Goal: Task Accomplishment & Management: Use online tool/utility

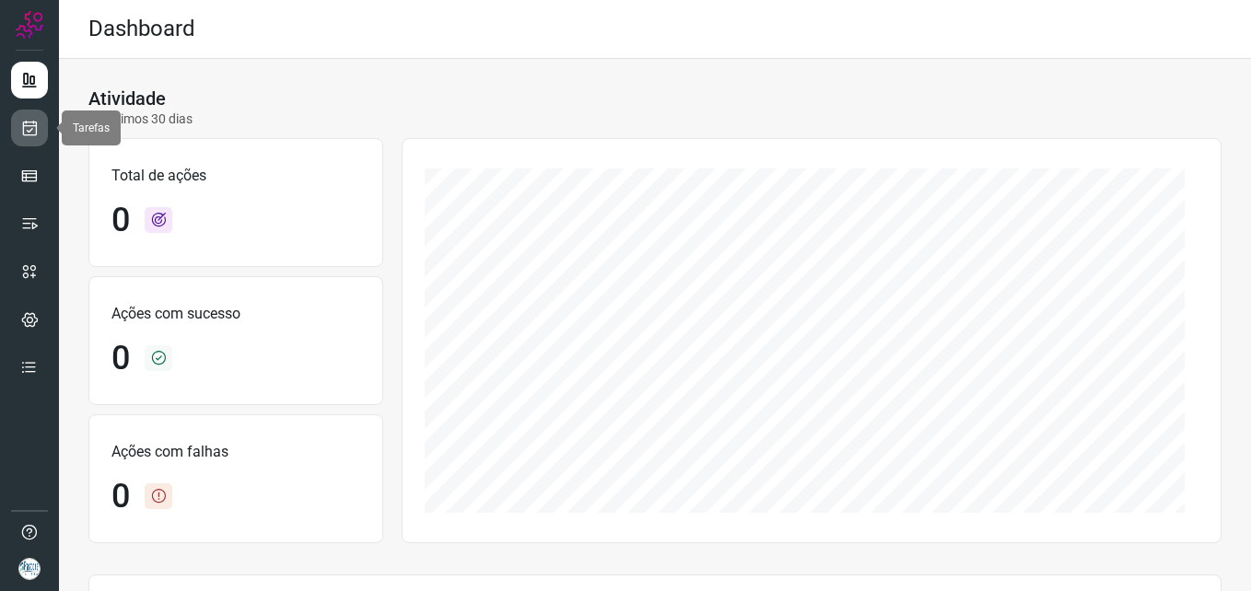
click at [18, 133] on link at bounding box center [29, 128] width 37 height 37
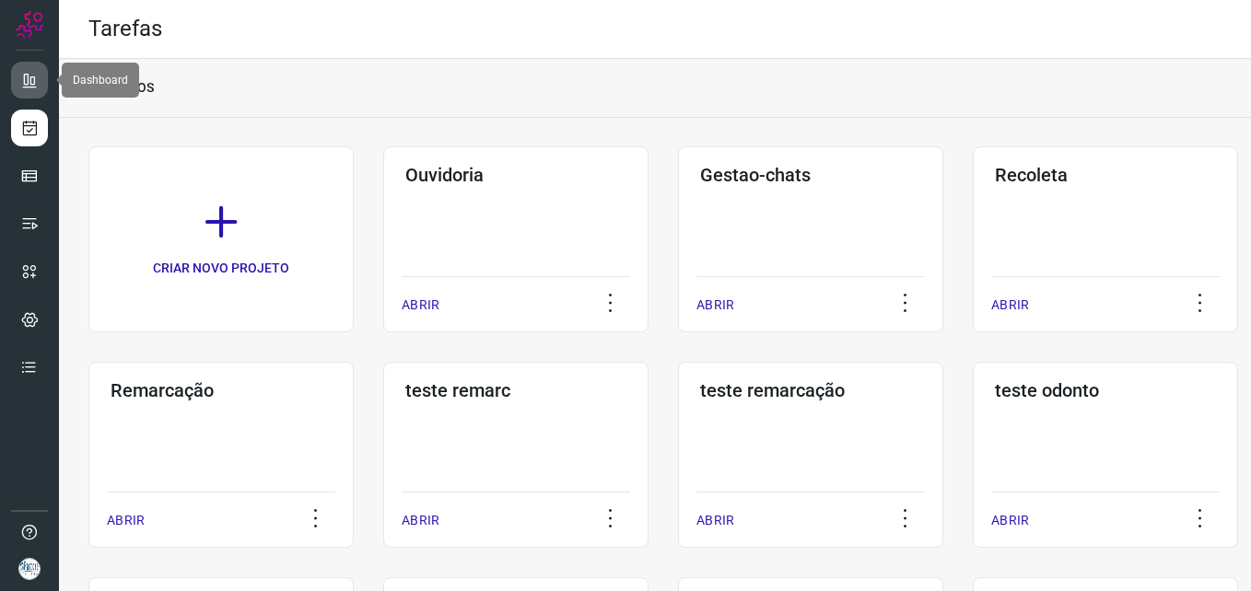
click at [20, 70] on link at bounding box center [29, 80] width 37 height 37
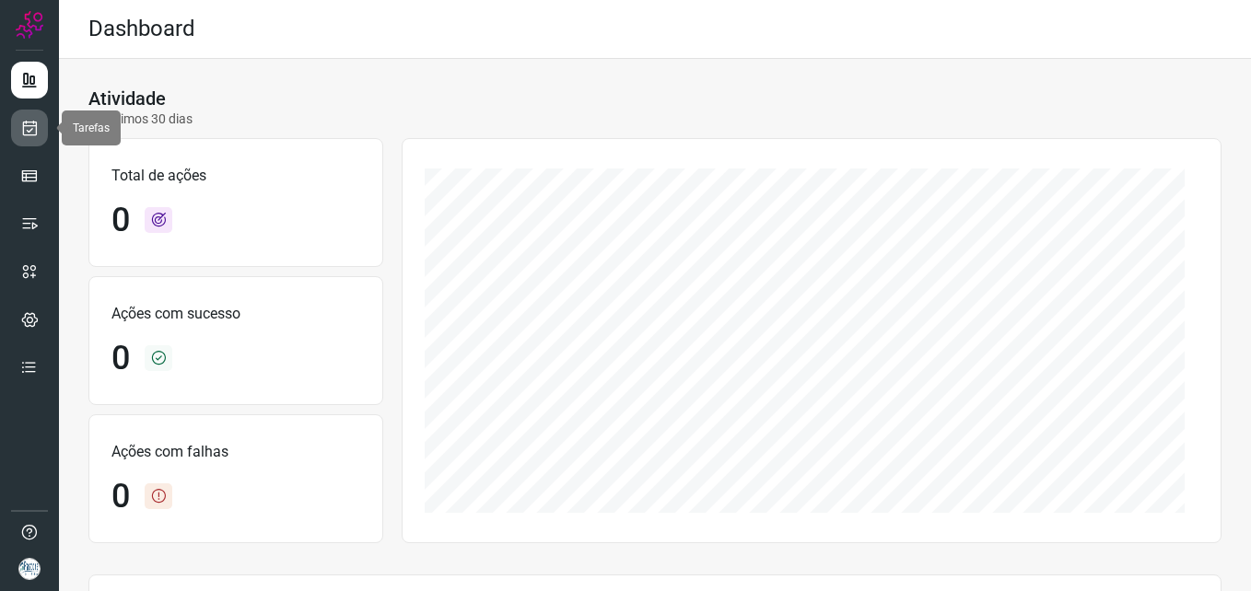
click at [25, 119] on icon at bounding box center [29, 128] width 19 height 18
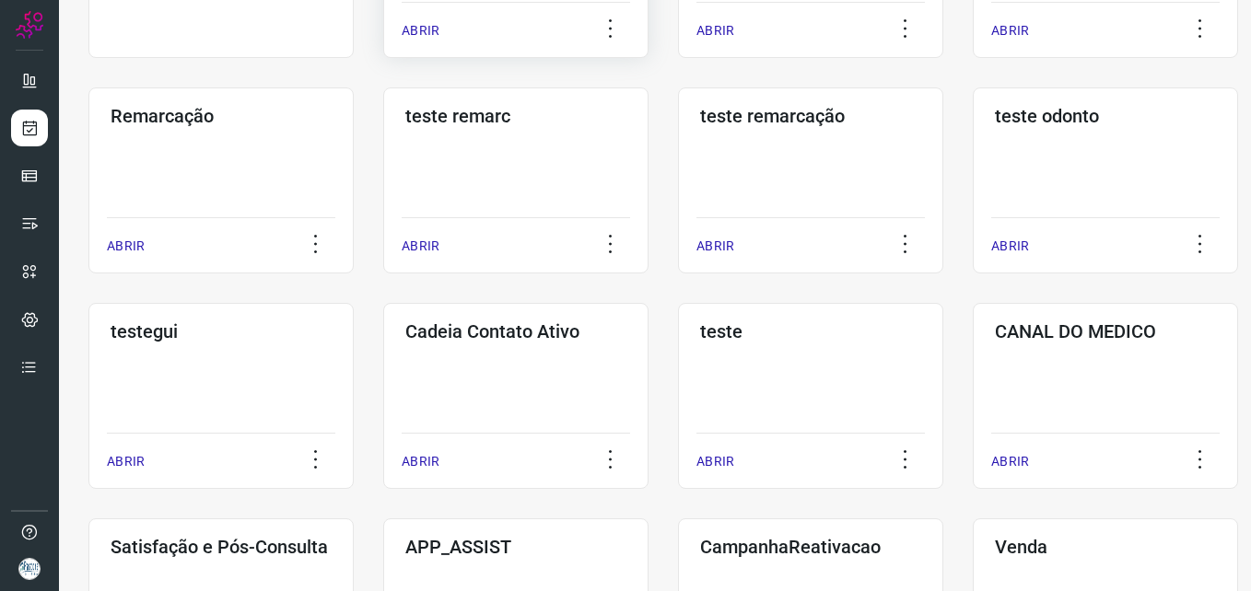
scroll to position [368, 0]
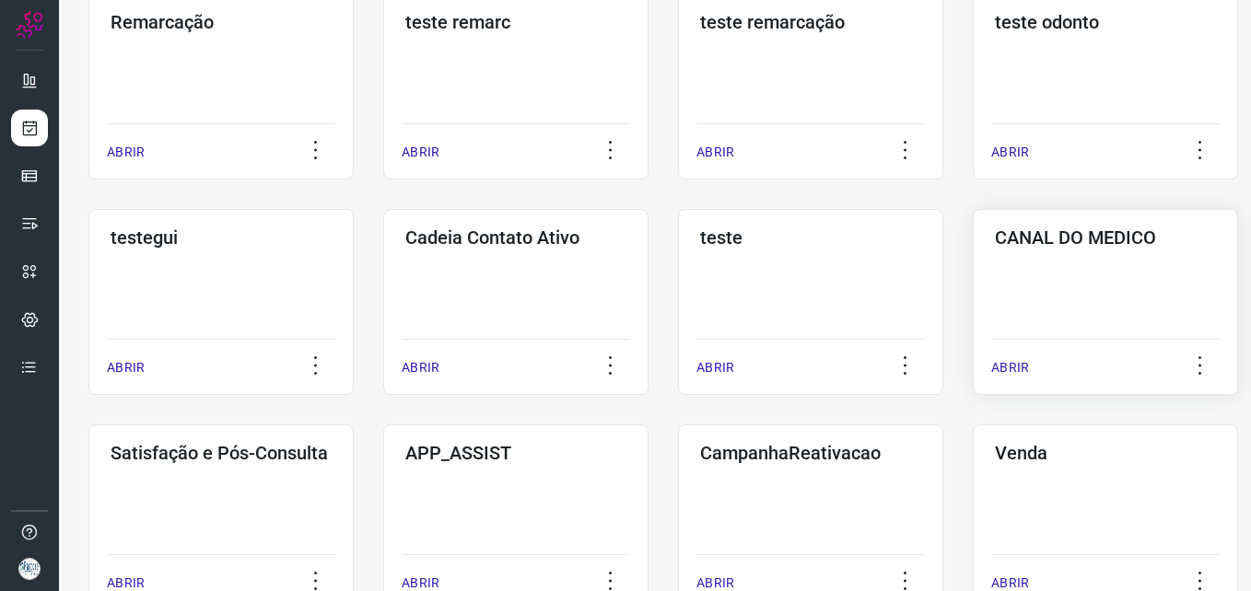
click at [354, 425] on div "CANAL DO MEDICO ABRIR" at bounding box center [220, 518] width 265 height 186
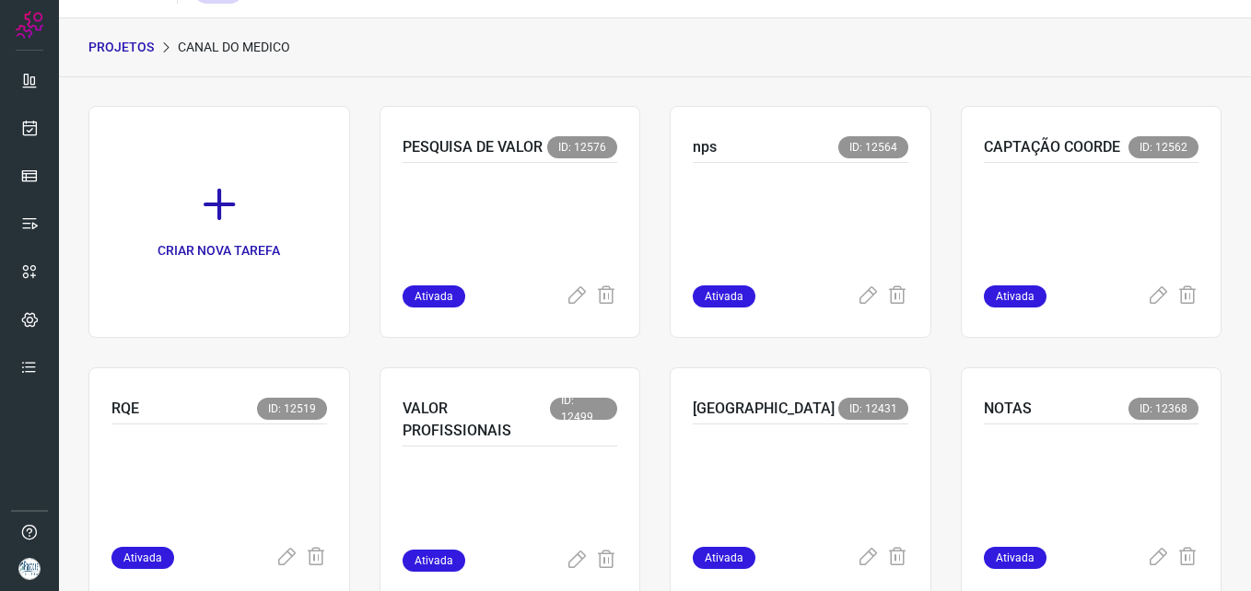
scroll to position [3, 0]
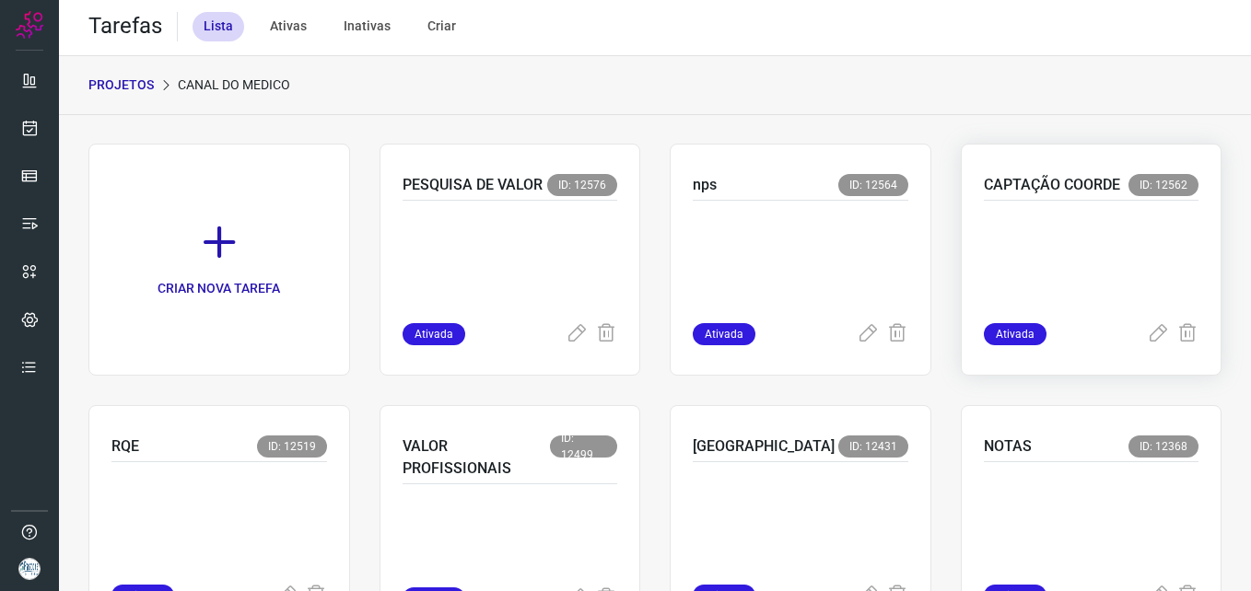
click at [1069, 177] on p "CAPTAÇÃO COORDE" at bounding box center [1052, 185] width 136 height 22
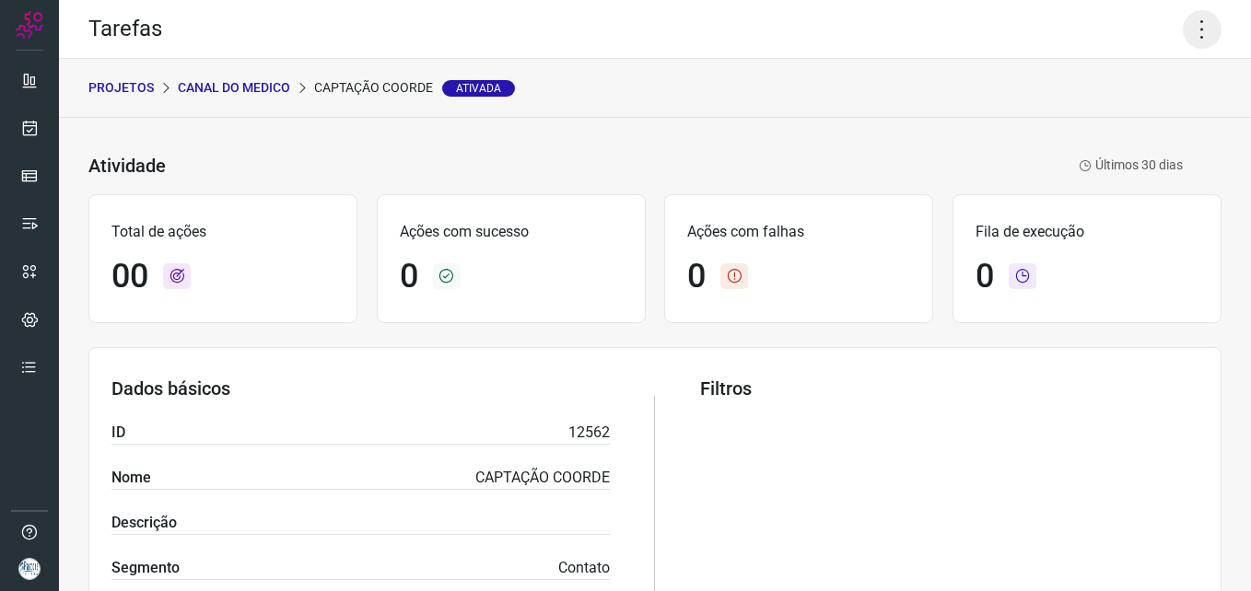
click at [1183, 35] on icon at bounding box center [1202, 29] width 39 height 39
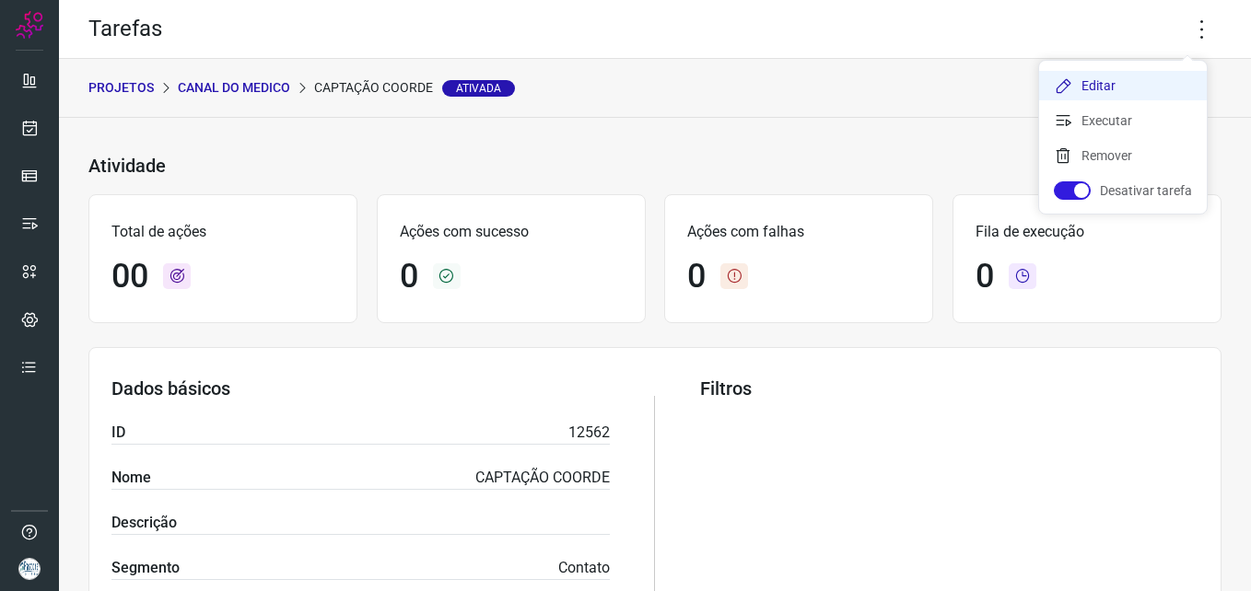
click at [1134, 80] on li "Editar" at bounding box center [1123, 85] width 168 height 29
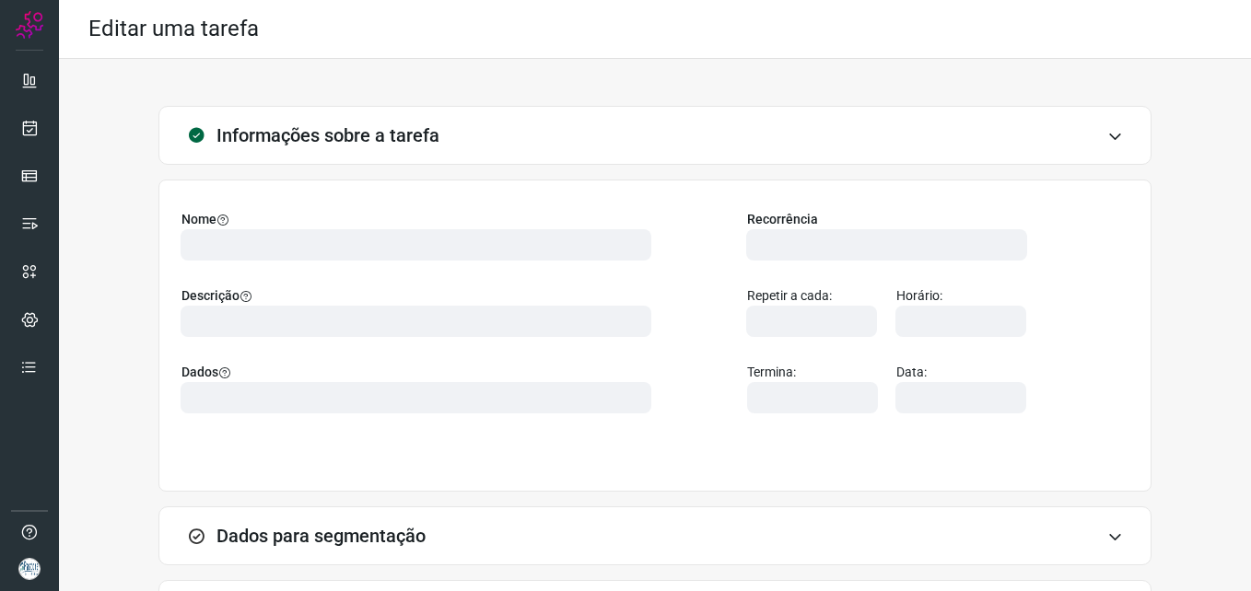
type input "568173"
type input "450462"
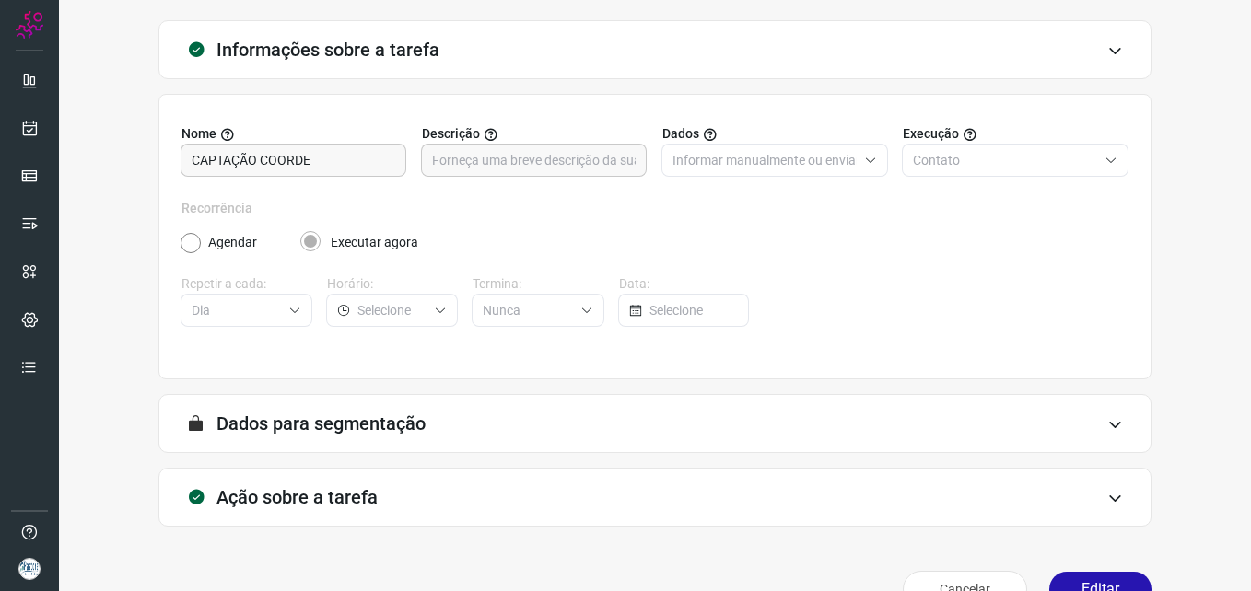
scroll to position [128, 0]
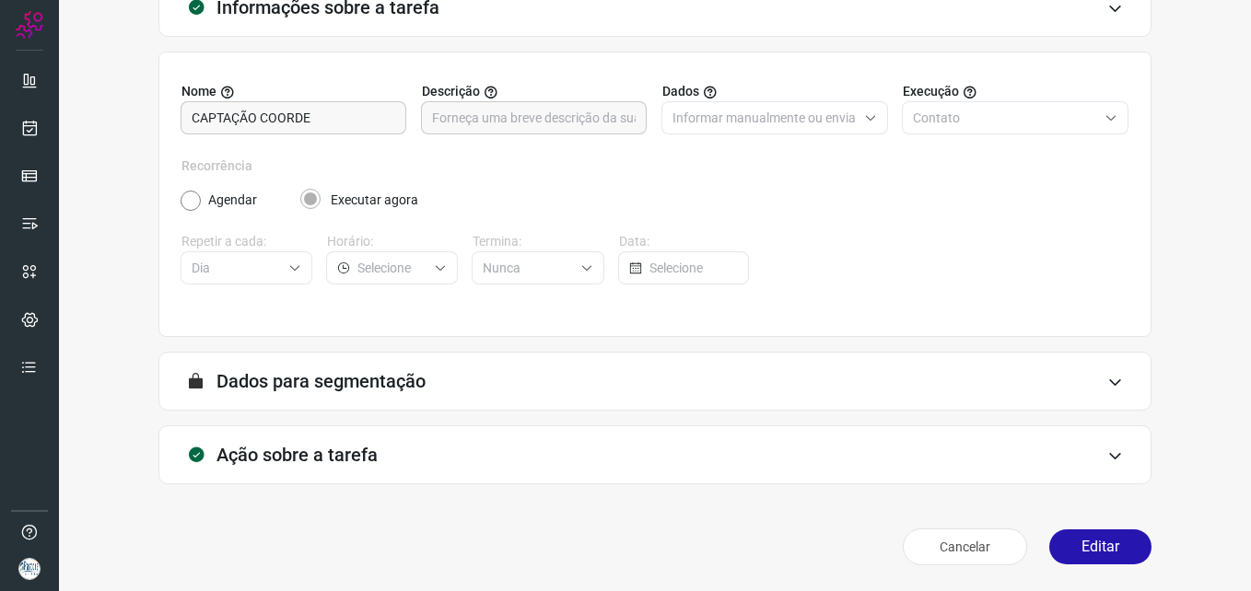
type input "Centro Médico Pastore - Canal do Médico"
click at [1107, 382] on icon at bounding box center [1115, 382] width 16 height 15
type input "CAPTAÇÃO MÉDICA"
click at [1107, 383] on icon at bounding box center [1115, 382] width 16 height 15
type input "Canal do médico"
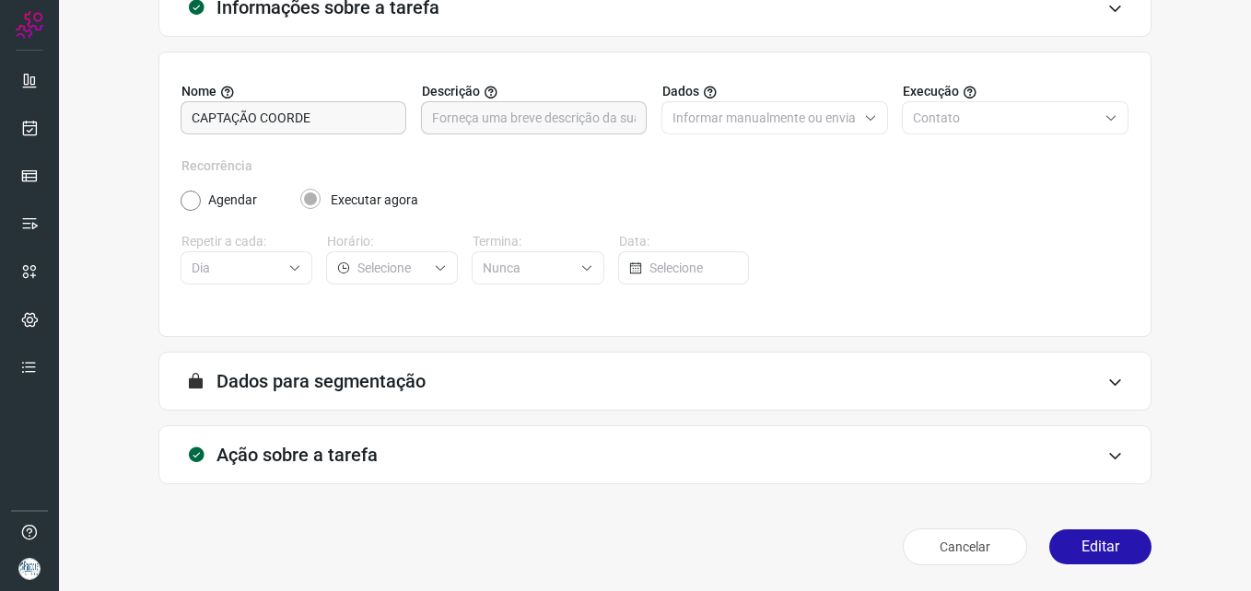
click at [1111, 465] on div "Ação sobre a tarefa" at bounding box center [654, 455] width 993 height 59
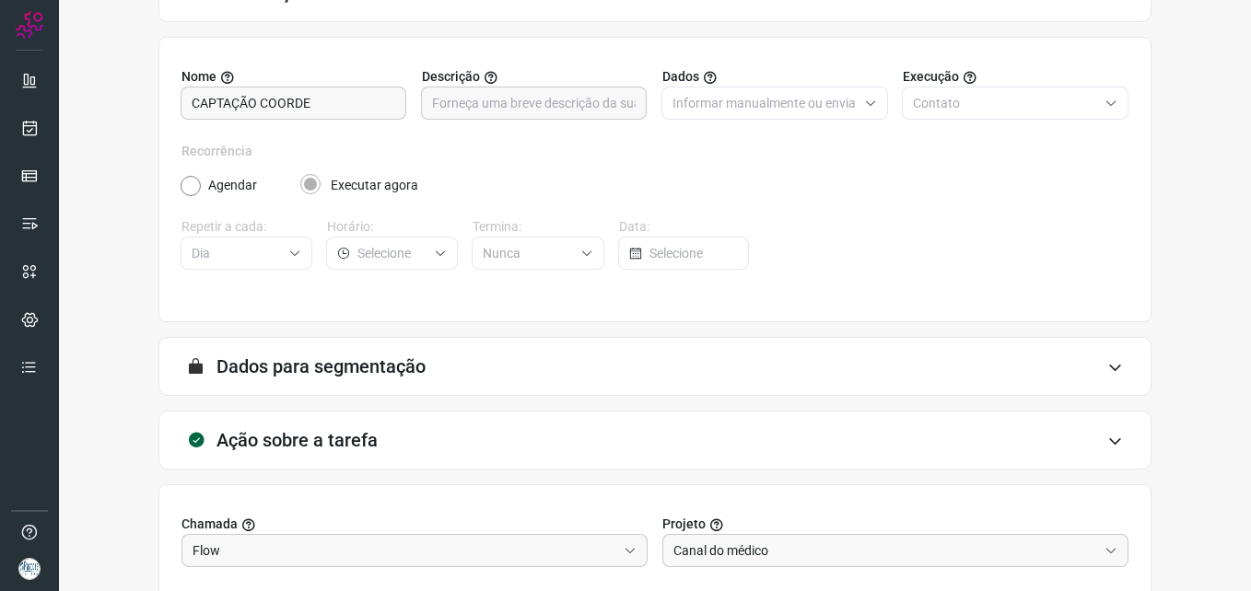
scroll to position [0, 0]
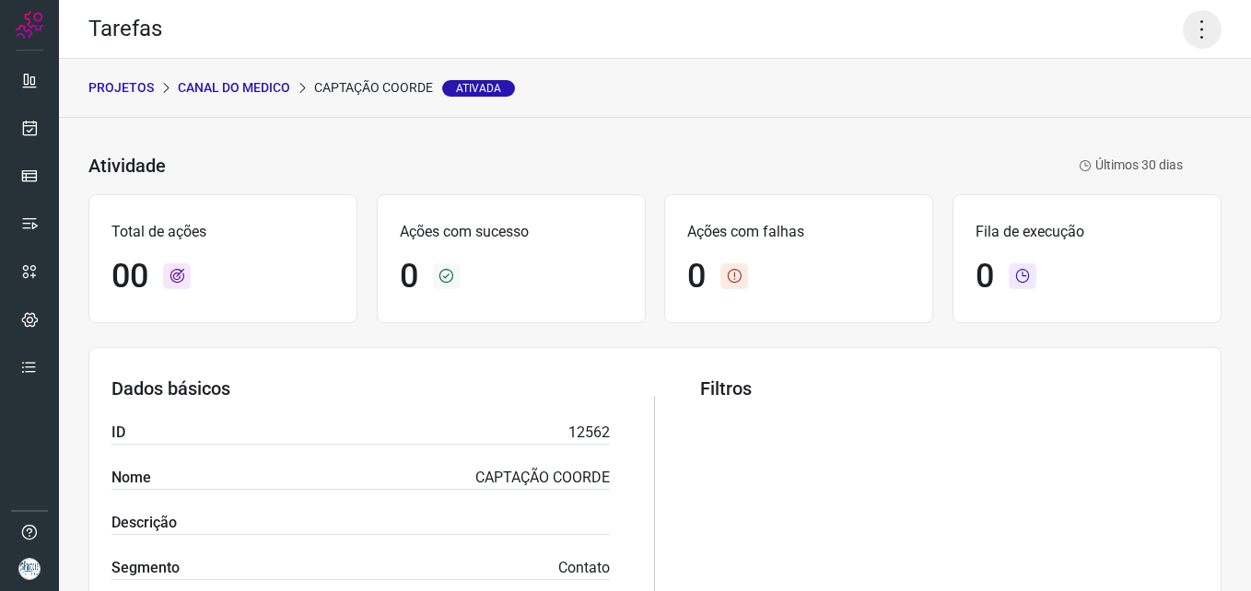
click at [1190, 29] on icon at bounding box center [1202, 29] width 39 height 39
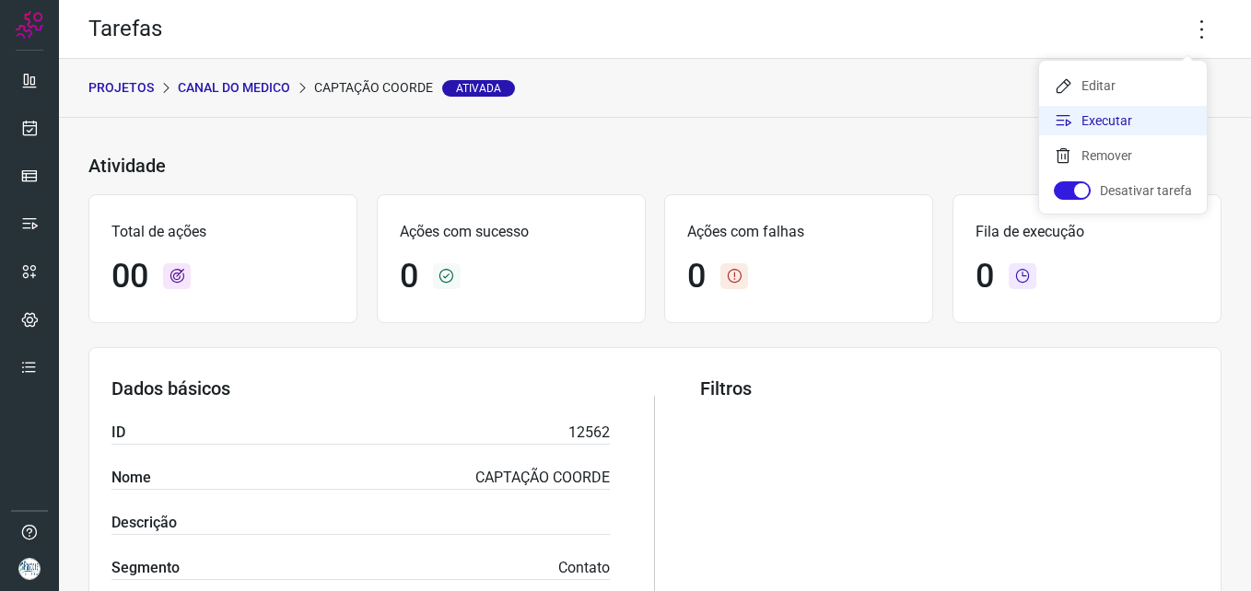
click at [1128, 128] on li "Executar" at bounding box center [1123, 120] width 168 height 29
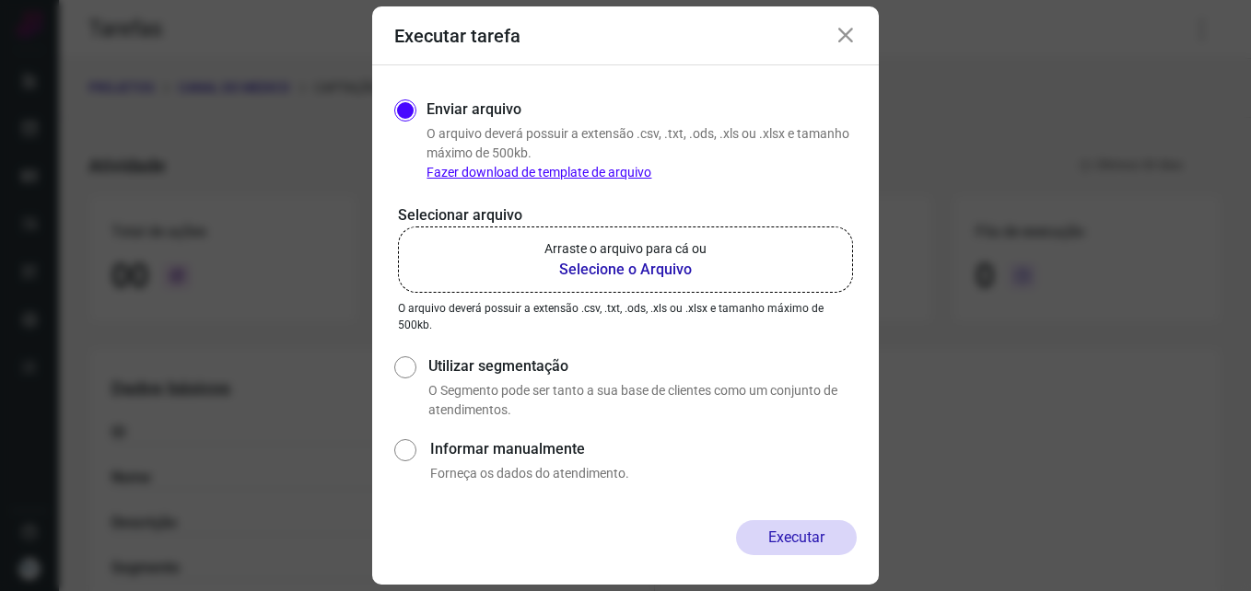
click at [587, 272] on b "Selecione o Arquivo" at bounding box center [625, 270] width 162 height 22
click at [0, 0] on input "Arraste o arquivo para cá ou Selecione o Arquivo" at bounding box center [0, 0] width 0 height 0
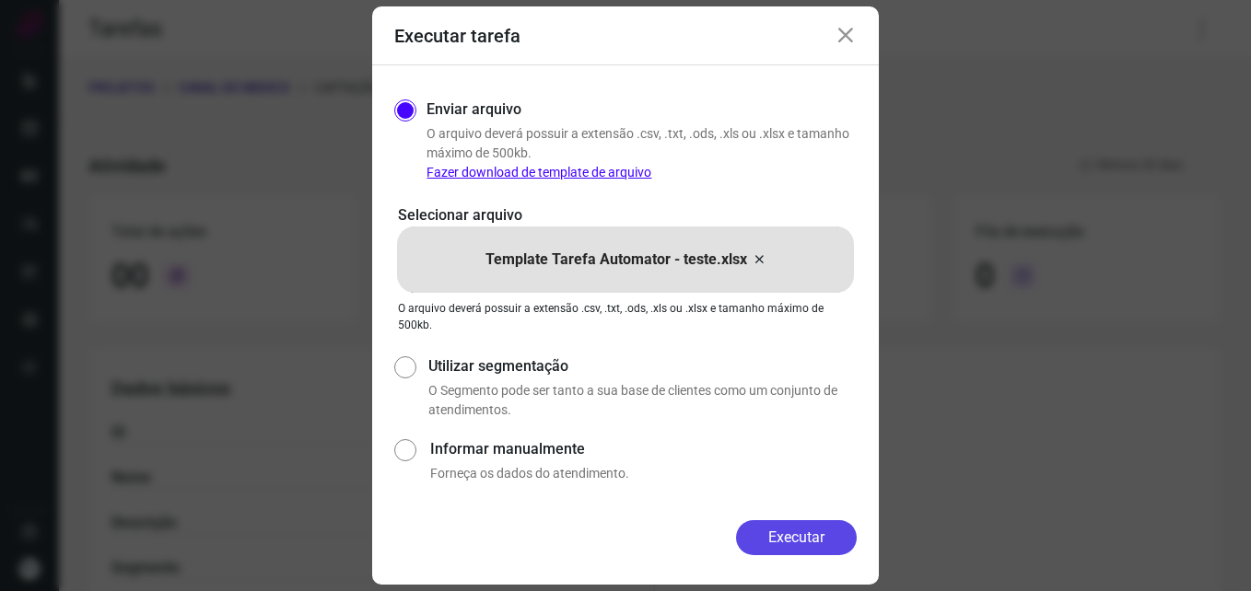
click at [806, 529] on button "Executar" at bounding box center [796, 537] width 121 height 35
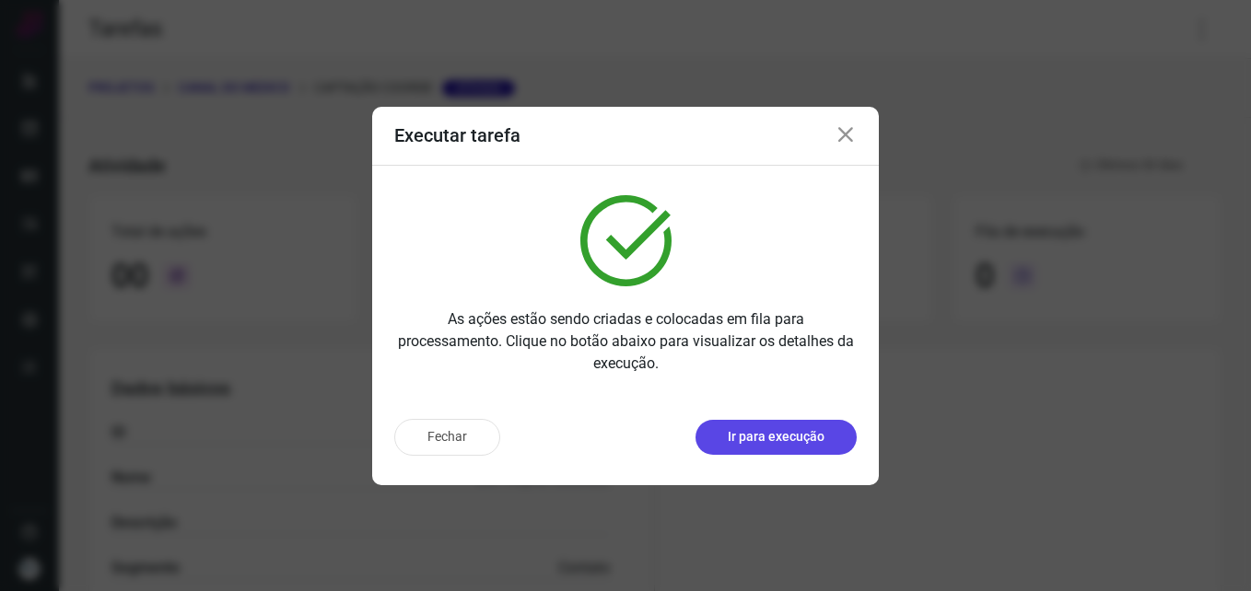
click at [800, 437] on p "Ir para execução" at bounding box center [776, 436] width 97 height 19
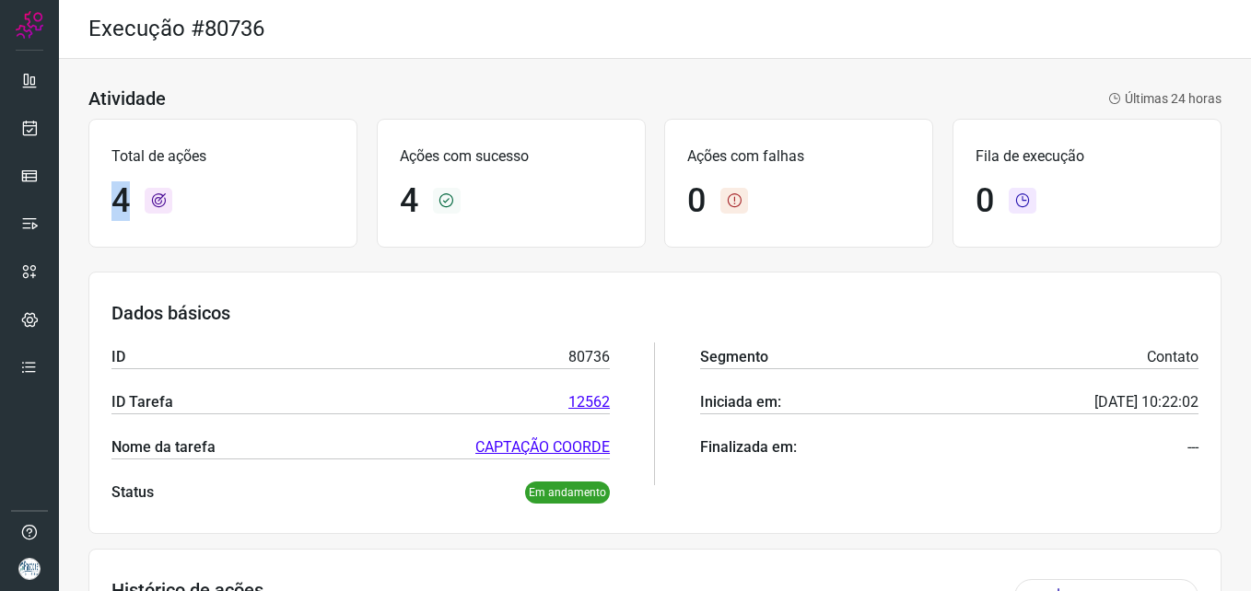
drag, startPoint x: 137, startPoint y: 201, endPoint x: 99, endPoint y: 197, distance: 37.9
click at [99, 197] on div "Total de ações 4" at bounding box center [222, 183] width 269 height 129
drag, startPoint x: 428, startPoint y: 197, endPoint x: 387, endPoint y: 196, distance: 41.5
click at [387, 196] on div "Ações com sucesso 4" at bounding box center [511, 183] width 269 height 129
drag, startPoint x: 662, startPoint y: 130, endPoint x: 665, endPoint y: 114, distance: 15.9
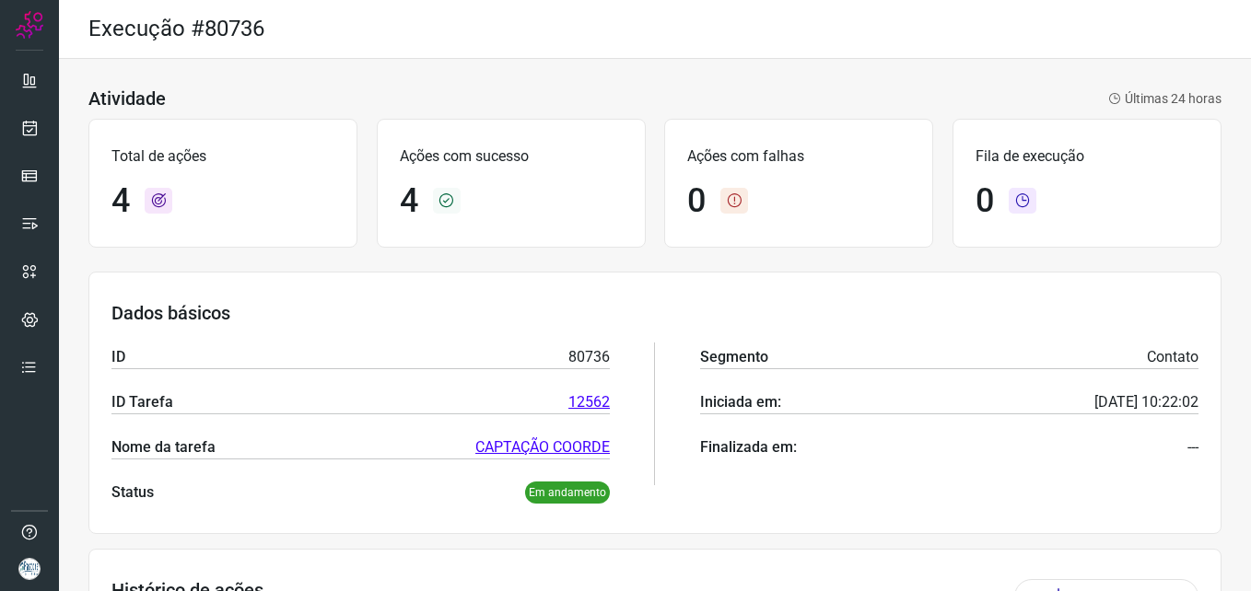
click at [664, 130] on div "Ações com falhas 0" at bounding box center [798, 183] width 269 height 129
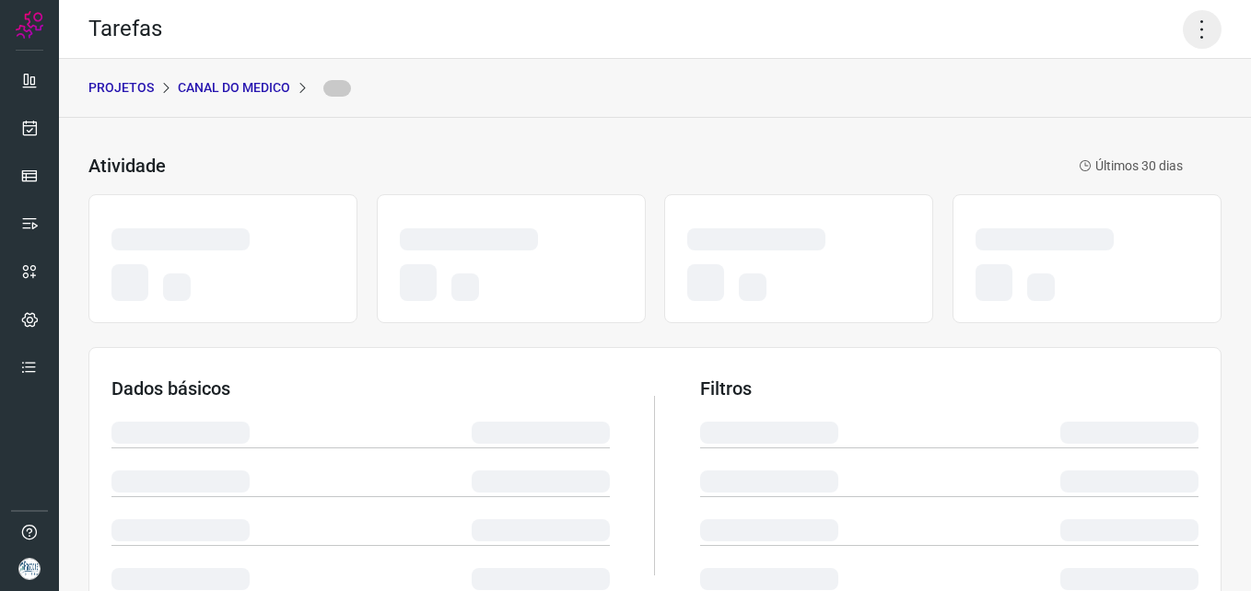
click at [1195, 43] on icon at bounding box center [1202, 29] width 39 height 39
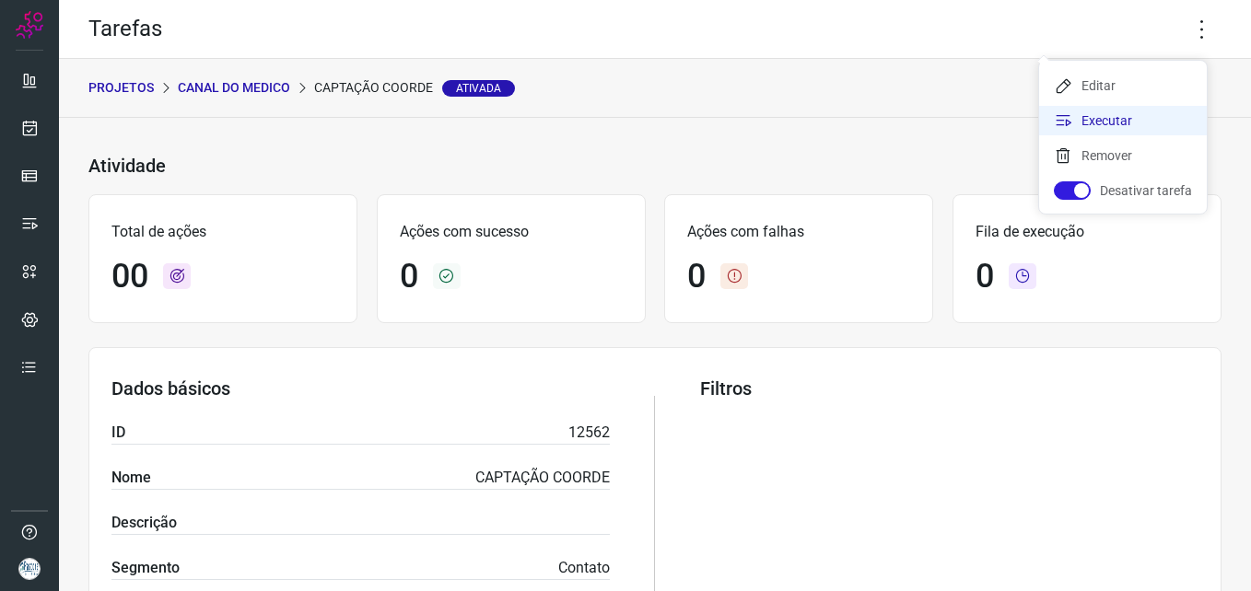
click at [1156, 112] on li "Executar" at bounding box center [1123, 120] width 168 height 29
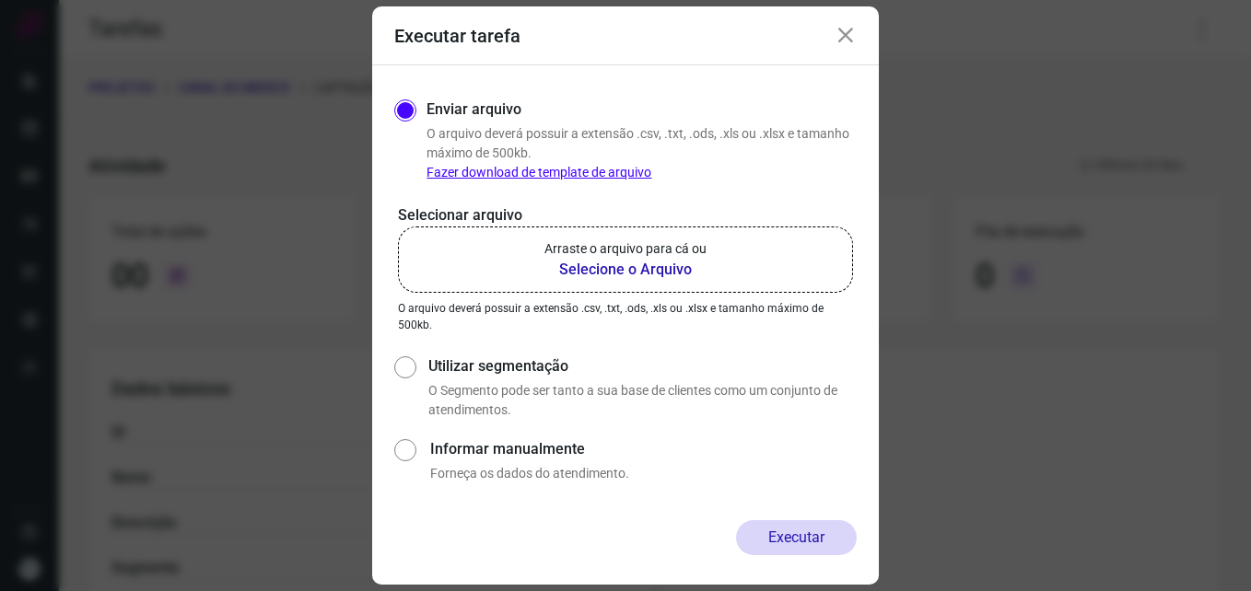
click at [665, 265] on b "Selecione o Arquivo" at bounding box center [625, 270] width 162 height 22
click at [0, 0] on input "Arraste o arquivo para cá ou Selecione o Arquivo" at bounding box center [0, 0] width 0 height 0
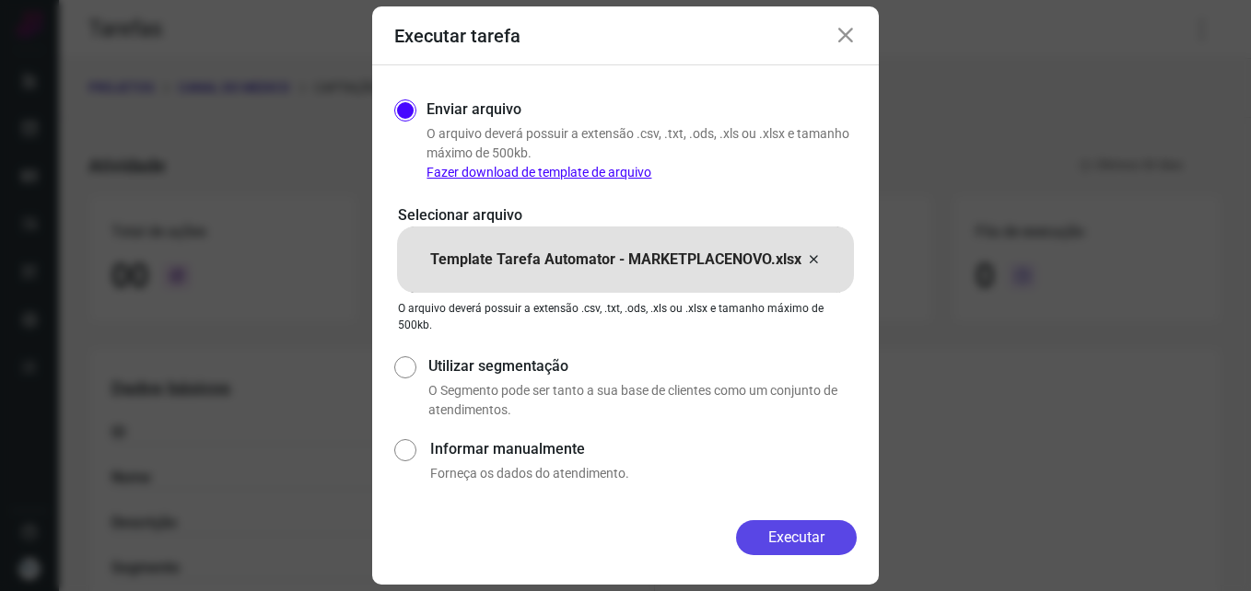
click at [801, 532] on button "Executar" at bounding box center [796, 537] width 121 height 35
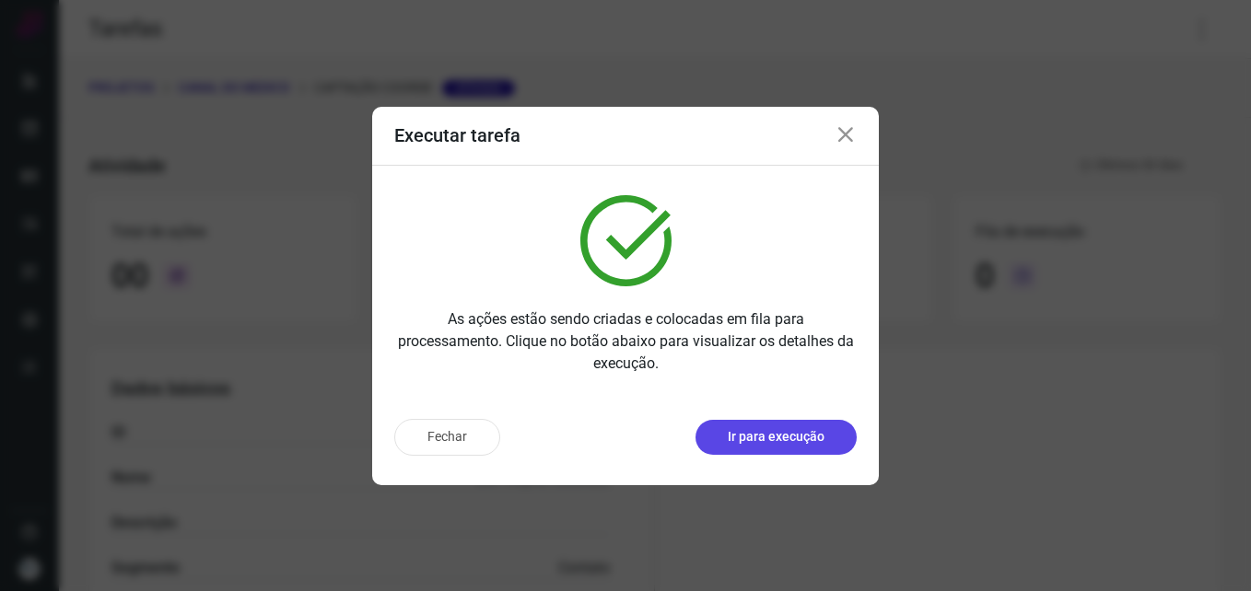
click at [808, 432] on p "Ir para execução" at bounding box center [776, 436] width 97 height 19
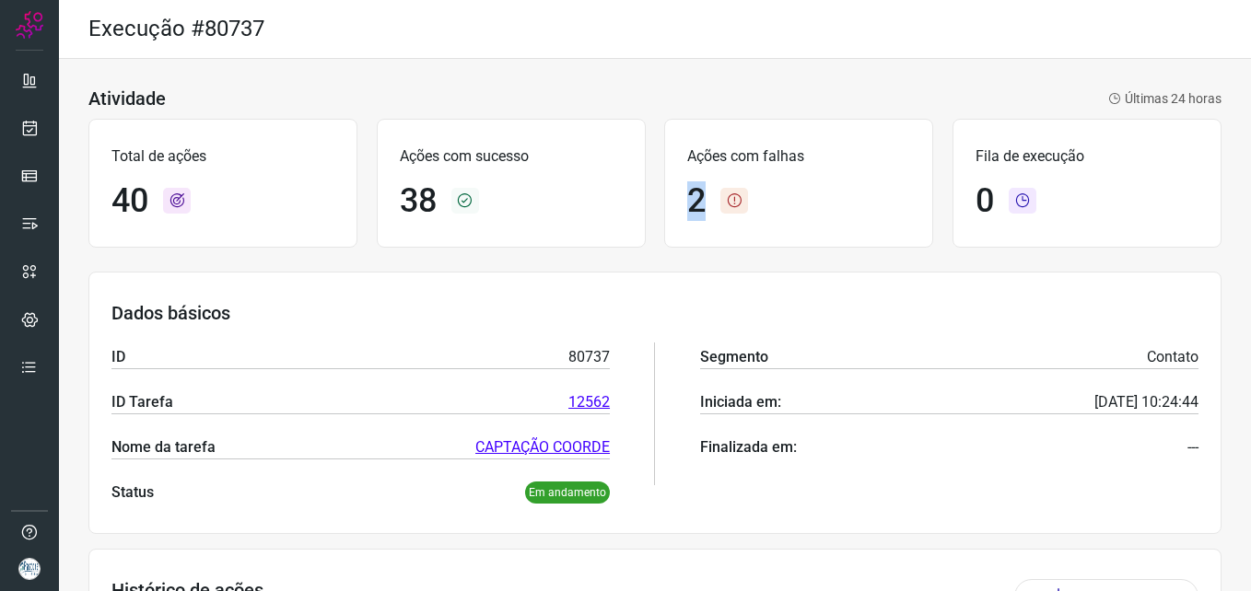
drag, startPoint x: 678, startPoint y: 201, endPoint x: 707, endPoint y: 199, distance: 28.6
click at [707, 199] on div "Ações com falhas 2" at bounding box center [798, 183] width 269 height 129
drag, startPoint x: 707, startPoint y: 199, endPoint x: 701, endPoint y: 209, distance: 11.5
click at [701, 209] on div "2" at bounding box center [798, 201] width 223 height 40
drag, startPoint x: 701, startPoint y: 209, endPoint x: 680, endPoint y: 209, distance: 21.2
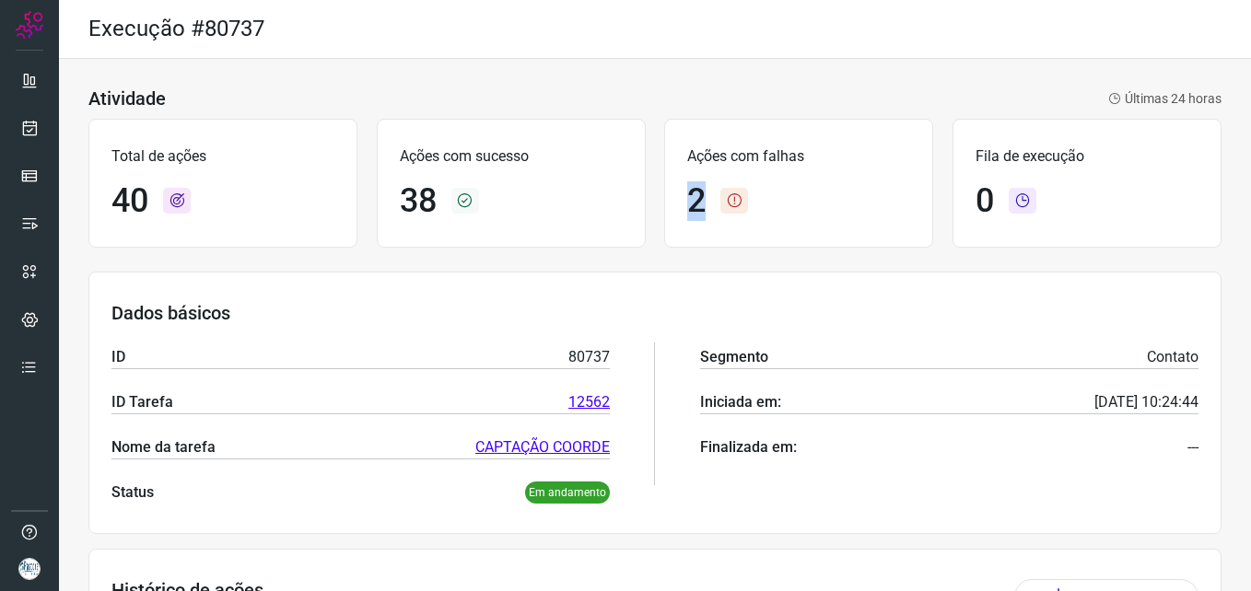
click at [687, 209] on div "2" at bounding box center [798, 201] width 223 height 40
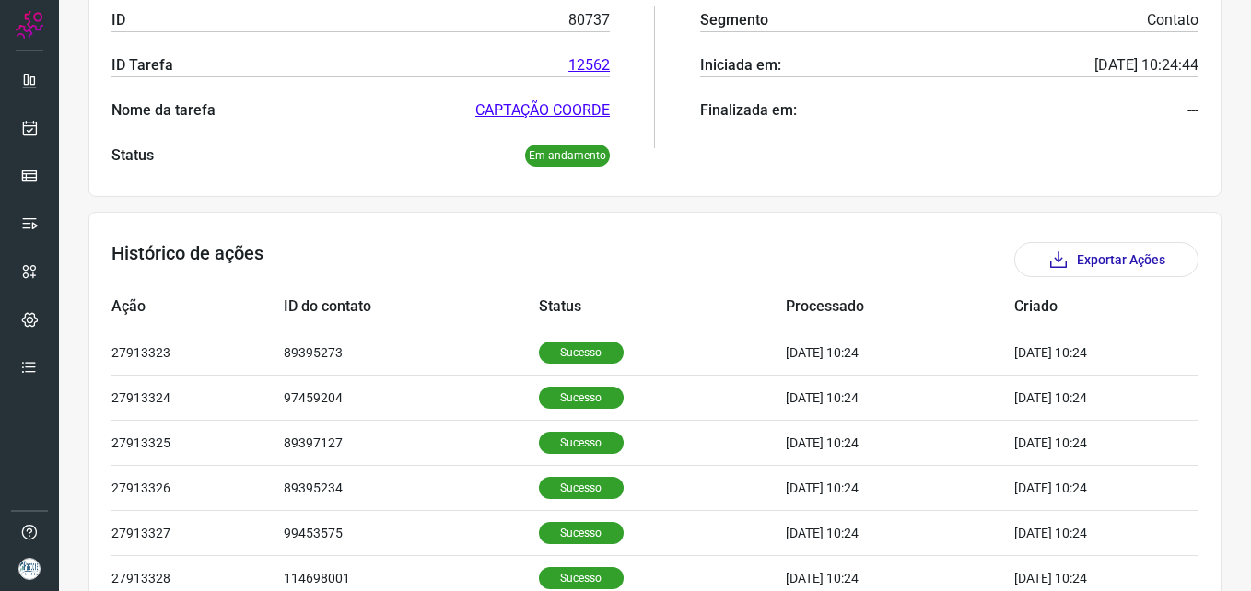
scroll to position [620, 0]
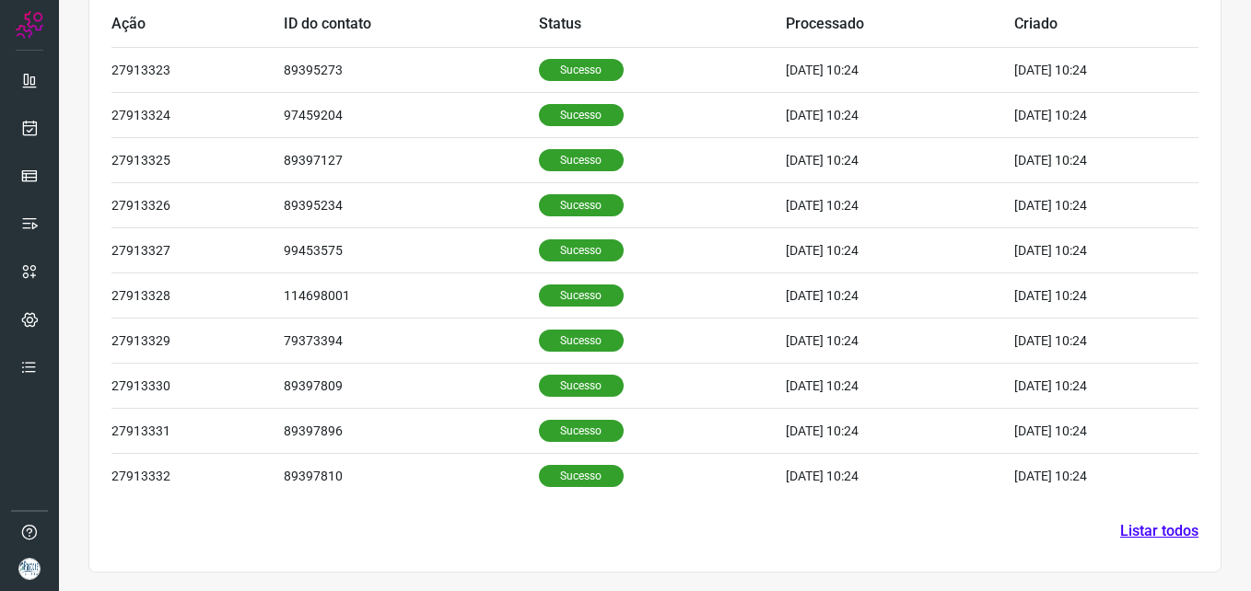
click at [1136, 524] on link "Listar todos" at bounding box center [1159, 531] width 78 height 22
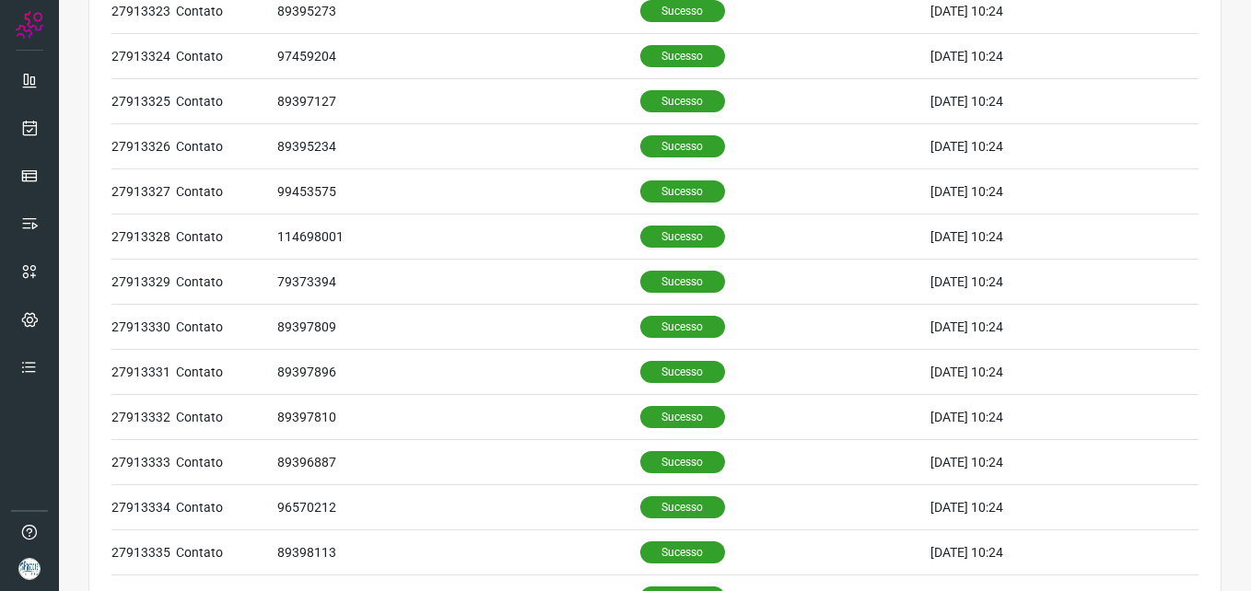
scroll to position [806, 0]
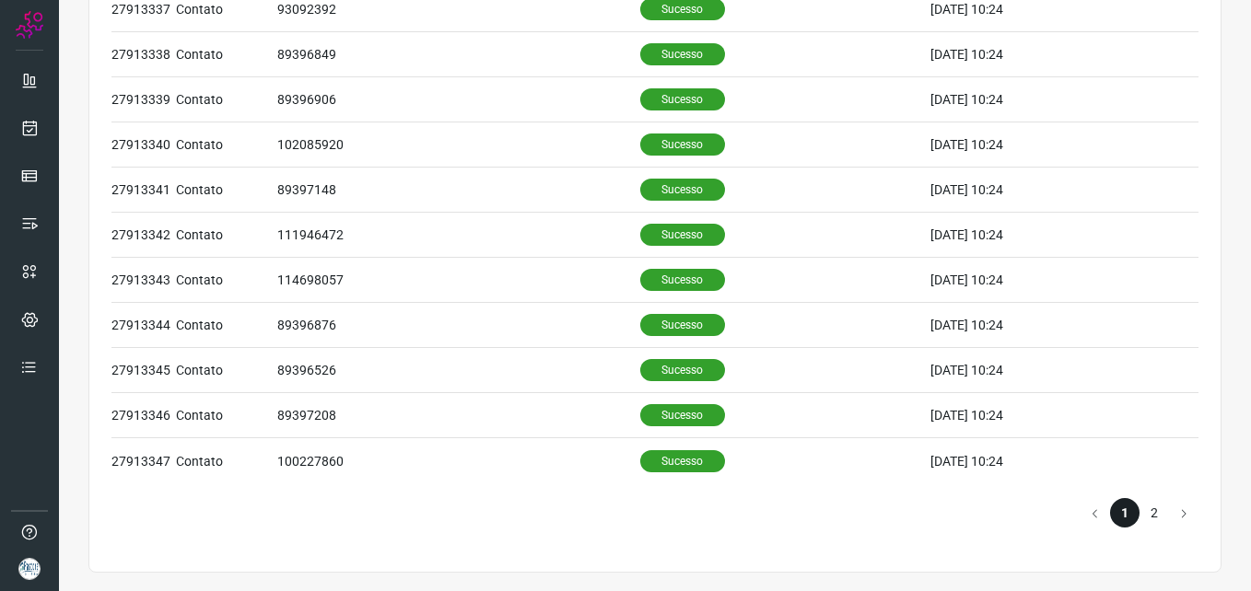
click at [1149, 508] on li "2" at bounding box center [1154, 512] width 29 height 29
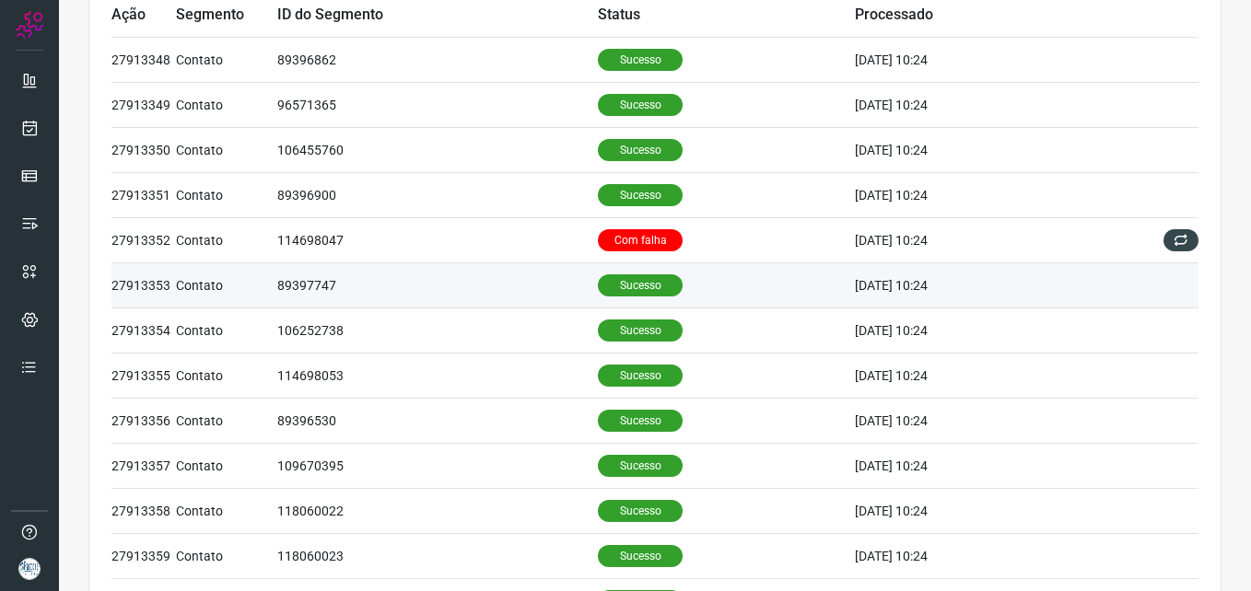
scroll to position [184, 0]
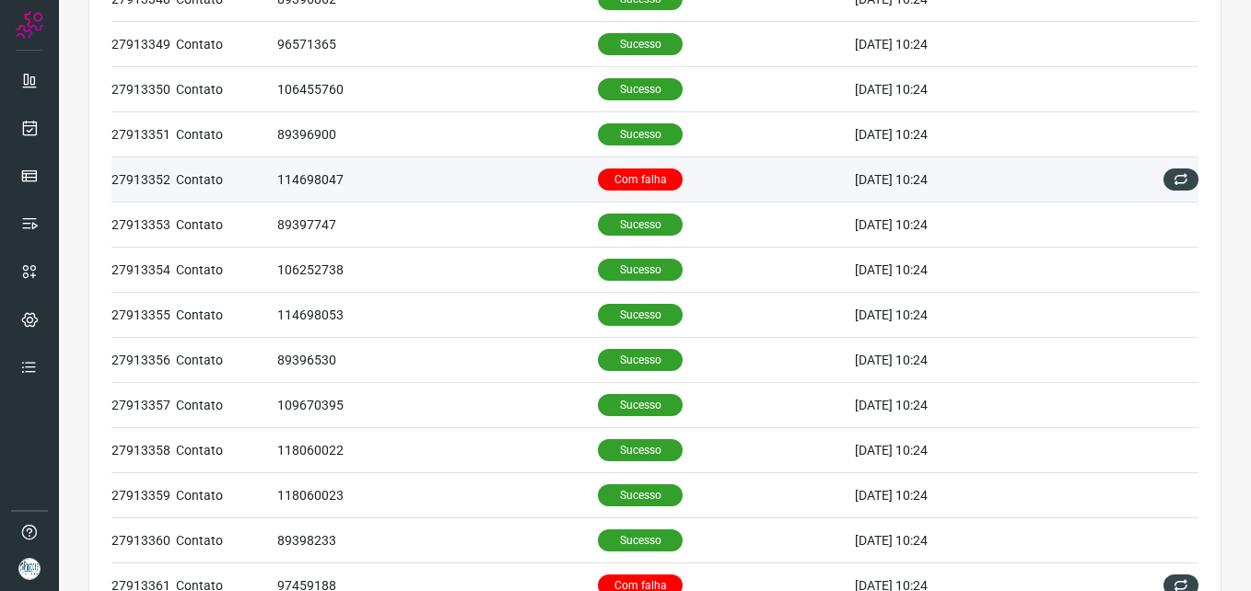
click at [527, 162] on td "114698047" at bounding box center [437, 180] width 321 height 45
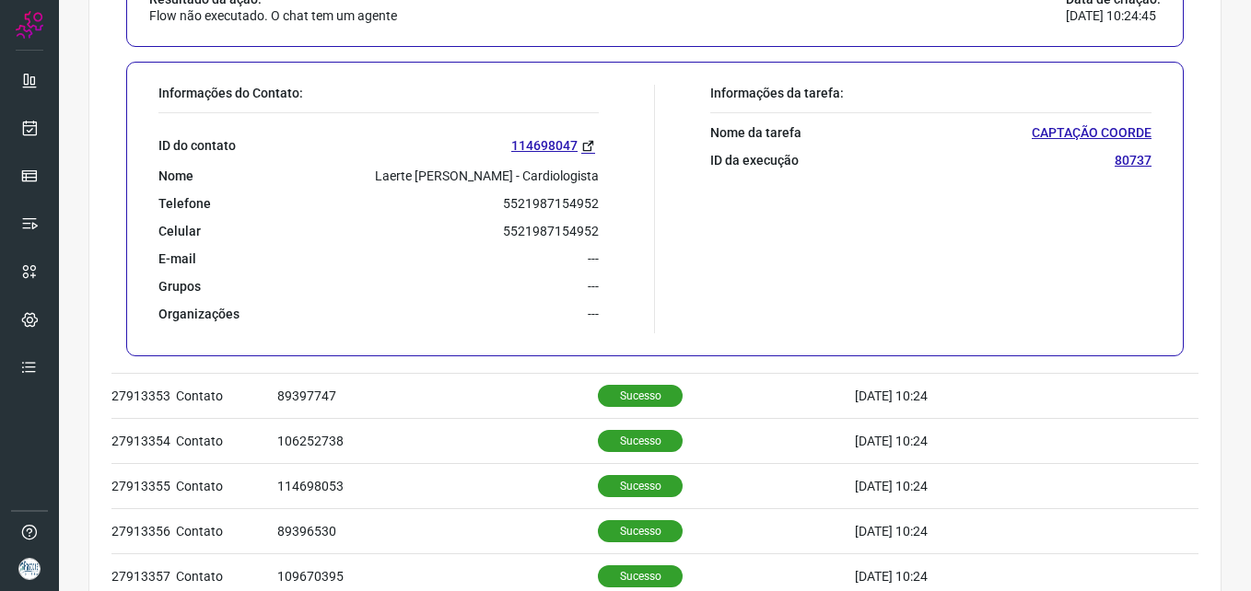
scroll to position [276, 0]
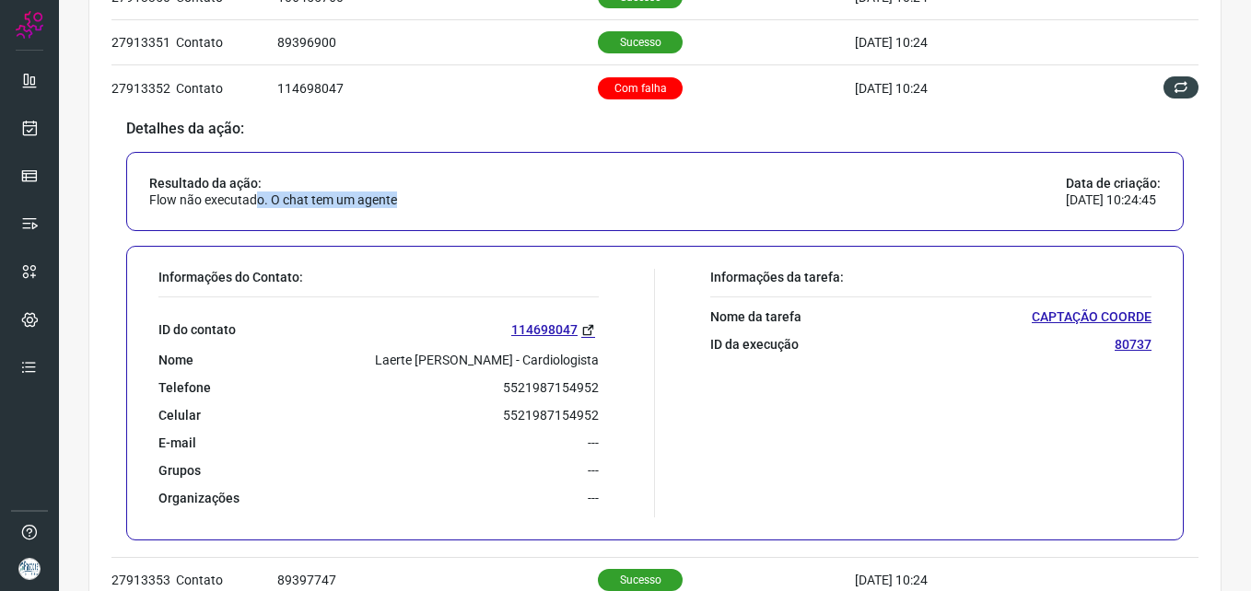
drag, startPoint x: 256, startPoint y: 193, endPoint x: 458, endPoint y: 198, distance: 201.8
click at [458, 198] on div "Resultado da ação: Flow não executado. O chat tem um agente Data de criação: 13…" at bounding box center [655, 191] width 1058 height 79
click at [286, 204] on p "Flow não executado. O chat tem um agente" at bounding box center [273, 200] width 248 height 17
drag, startPoint x: 291, startPoint y: 200, endPoint x: 434, endPoint y: 203, distance: 142.8
click at [434, 203] on div "Resultado da ação: Flow não executado. O chat tem um agente Data de criação: 13…" at bounding box center [655, 191] width 1058 height 79
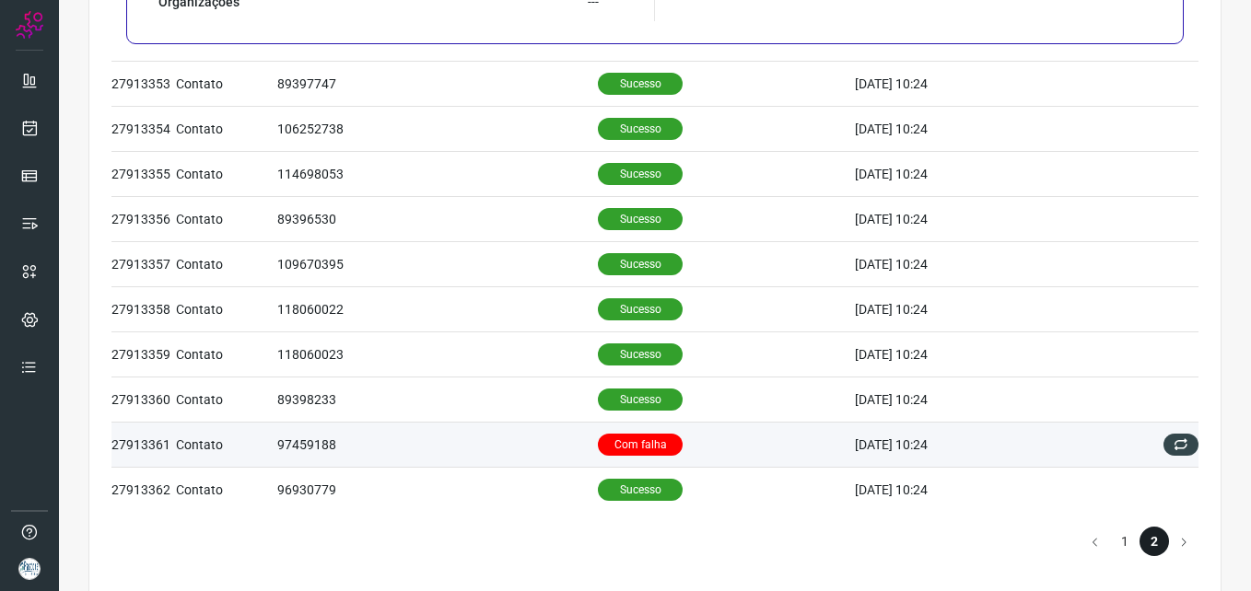
scroll to position [801, 0]
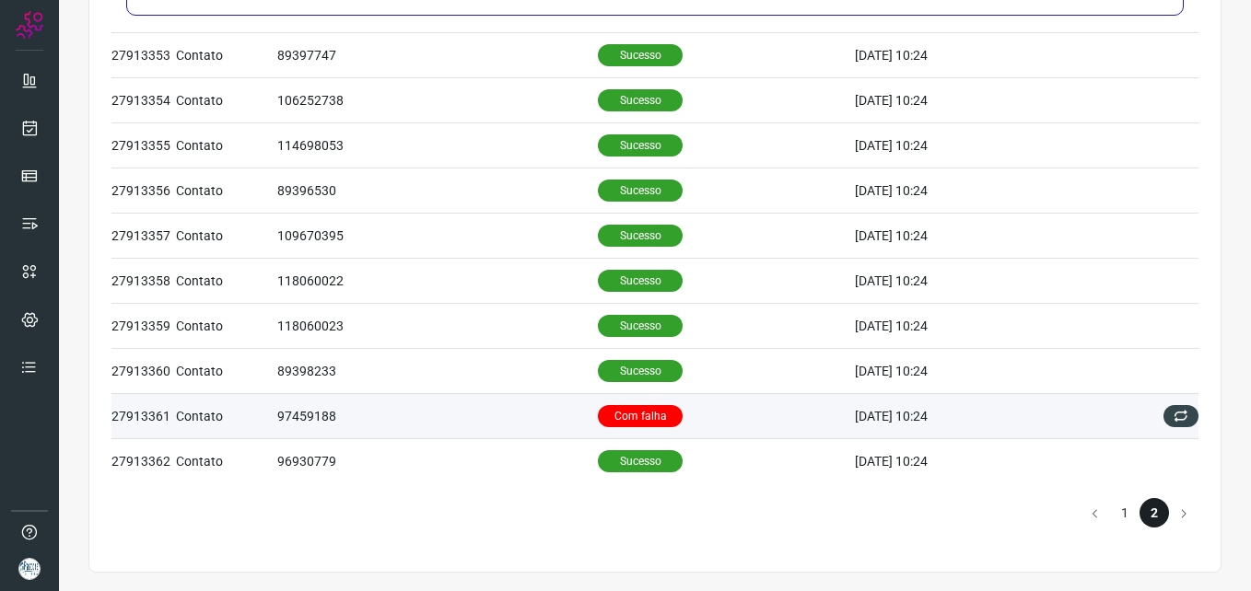
click at [391, 422] on td "97459188" at bounding box center [437, 415] width 321 height 45
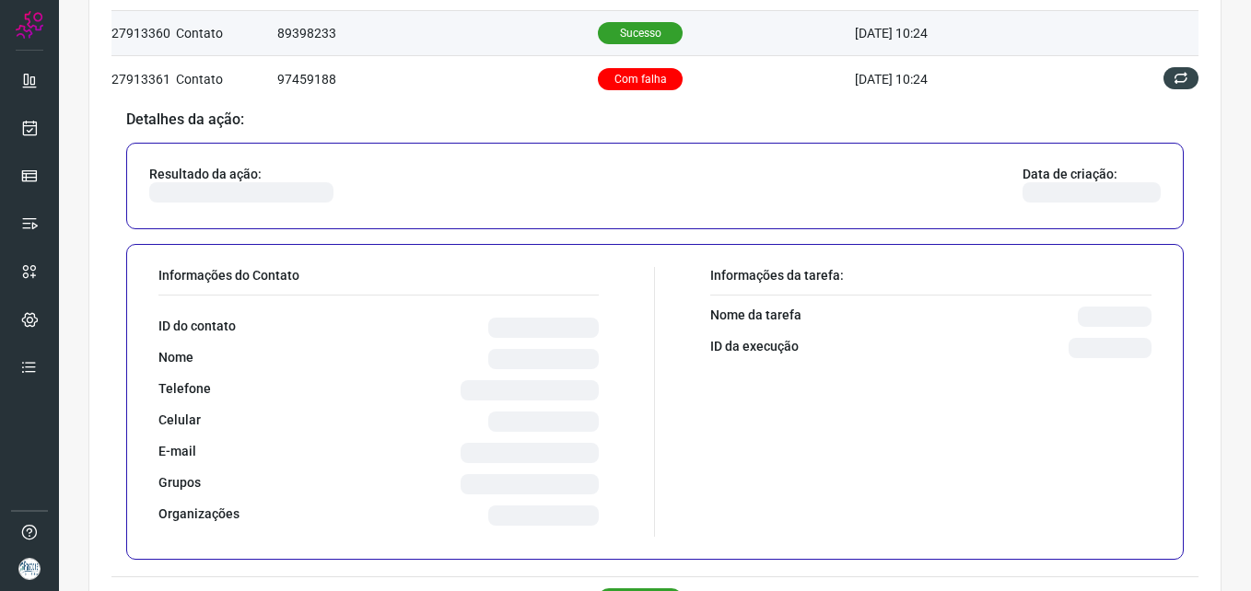
scroll to position [723, 0]
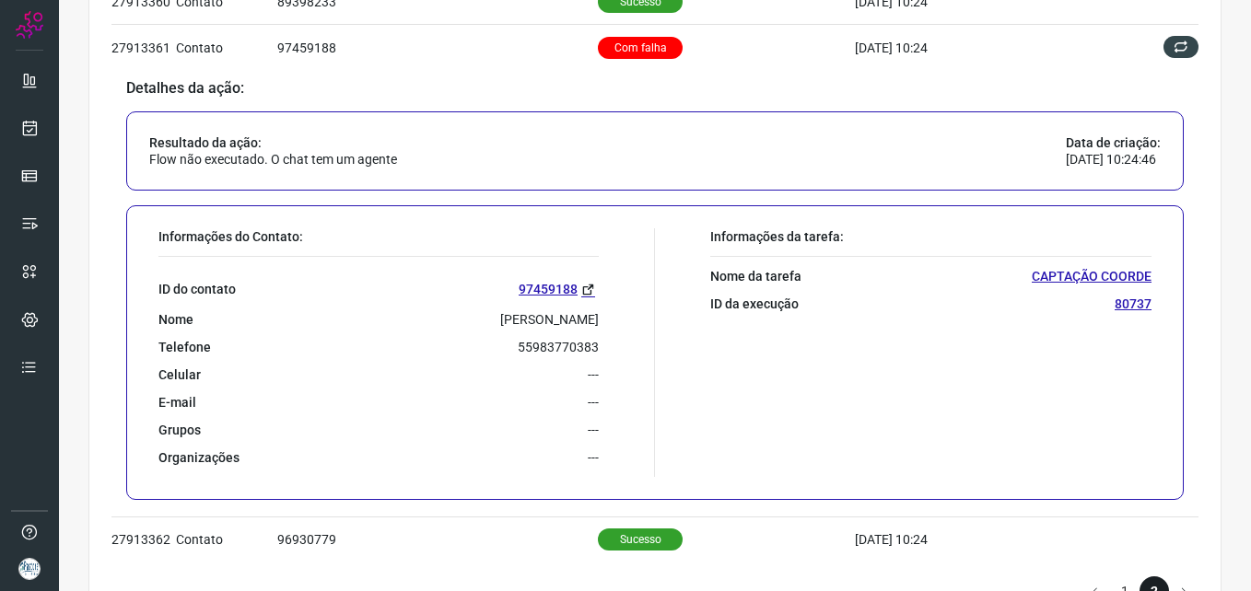
drag, startPoint x: 466, startPoint y: 320, endPoint x: 629, endPoint y: 321, distance: 163.1
click at [629, 321] on div "Informações do Contato: ID do contato 97459188 Nome Valter Pereira Guerra Telef…" at bounding box center [402, 352] width 506 height 249
drag, startPoint x: 629, startPoint y: 321, endPoint x: 549, endPoint y: 341, distance: 82.7
click at [549, 341] on p "55983770383" at bounding box center [558, 347] width 81 height 17
drag, startPoint x: 509, startPoint y: 349, endPoint x: 625, endPoint y: 351, distance: 115.2
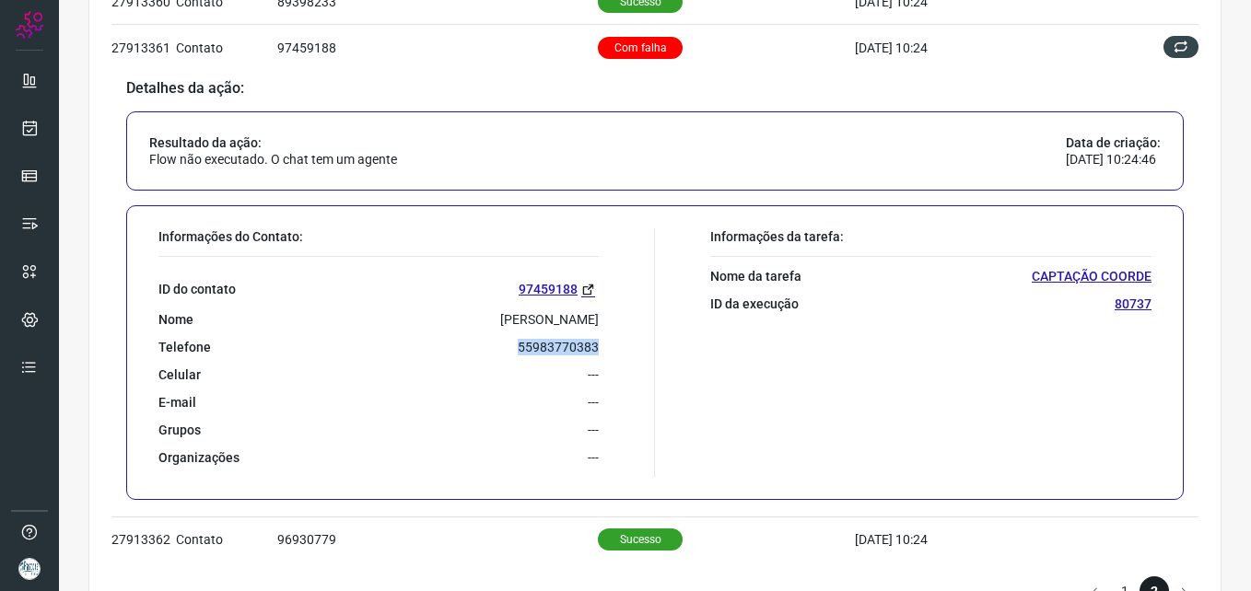
click at [625, 351] on div "Informações do Contato: ID do contato 97459188 Nome Valter Pereira Guerra Telef…" at bounding box center [402, 352] width 506 height 249
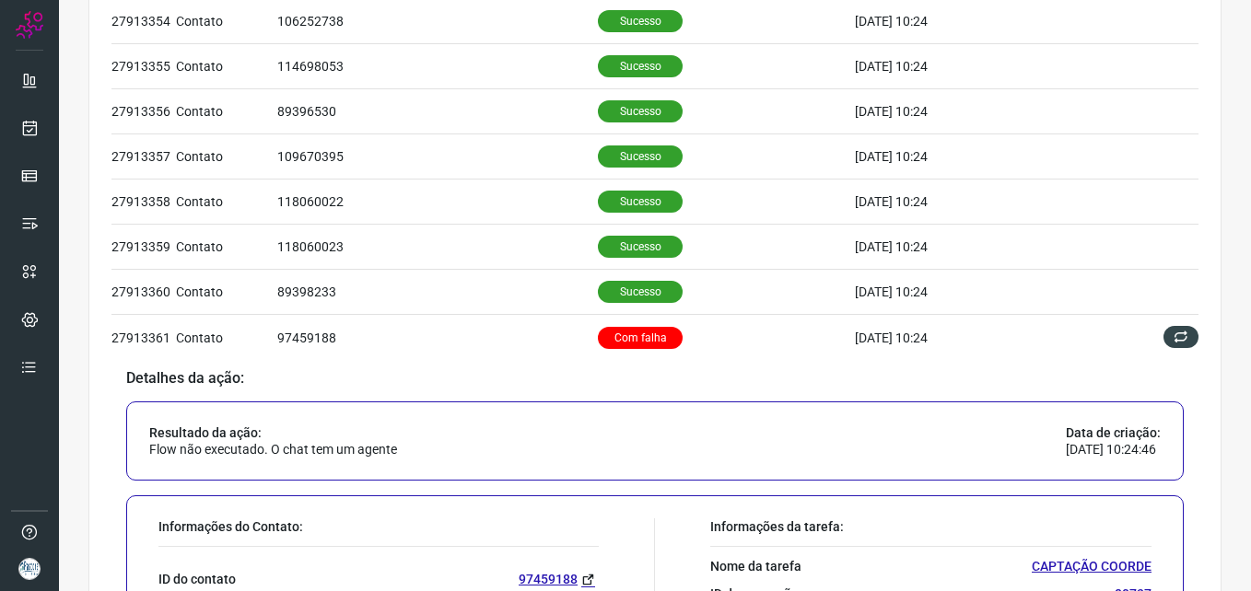
scroll to position [0, 0]
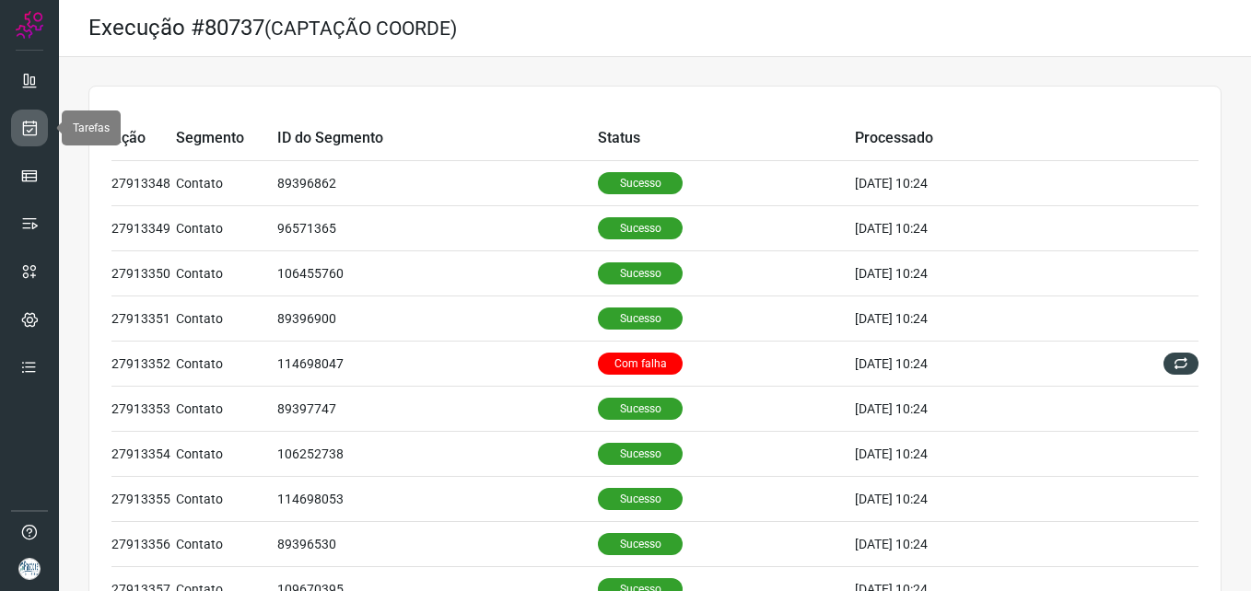
click at [37, 127] on icon at bounding box center [29, 128] width 19 height 18
